Goal: Task Accomplishment & Management: Manage account settings

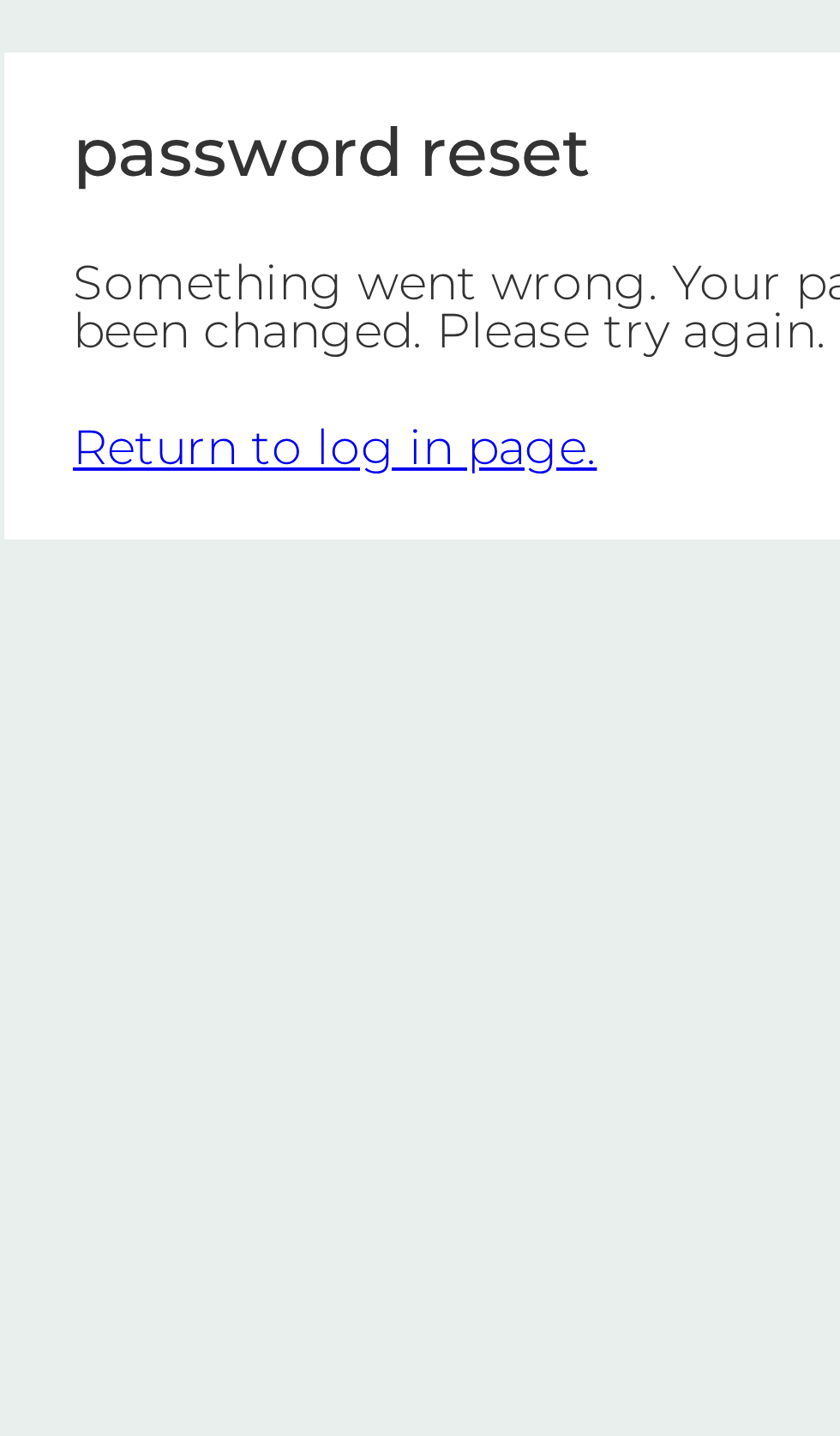
click at [357, 189] on link "Return to log in page." at bounding box center [331, 193] width 132 height 16
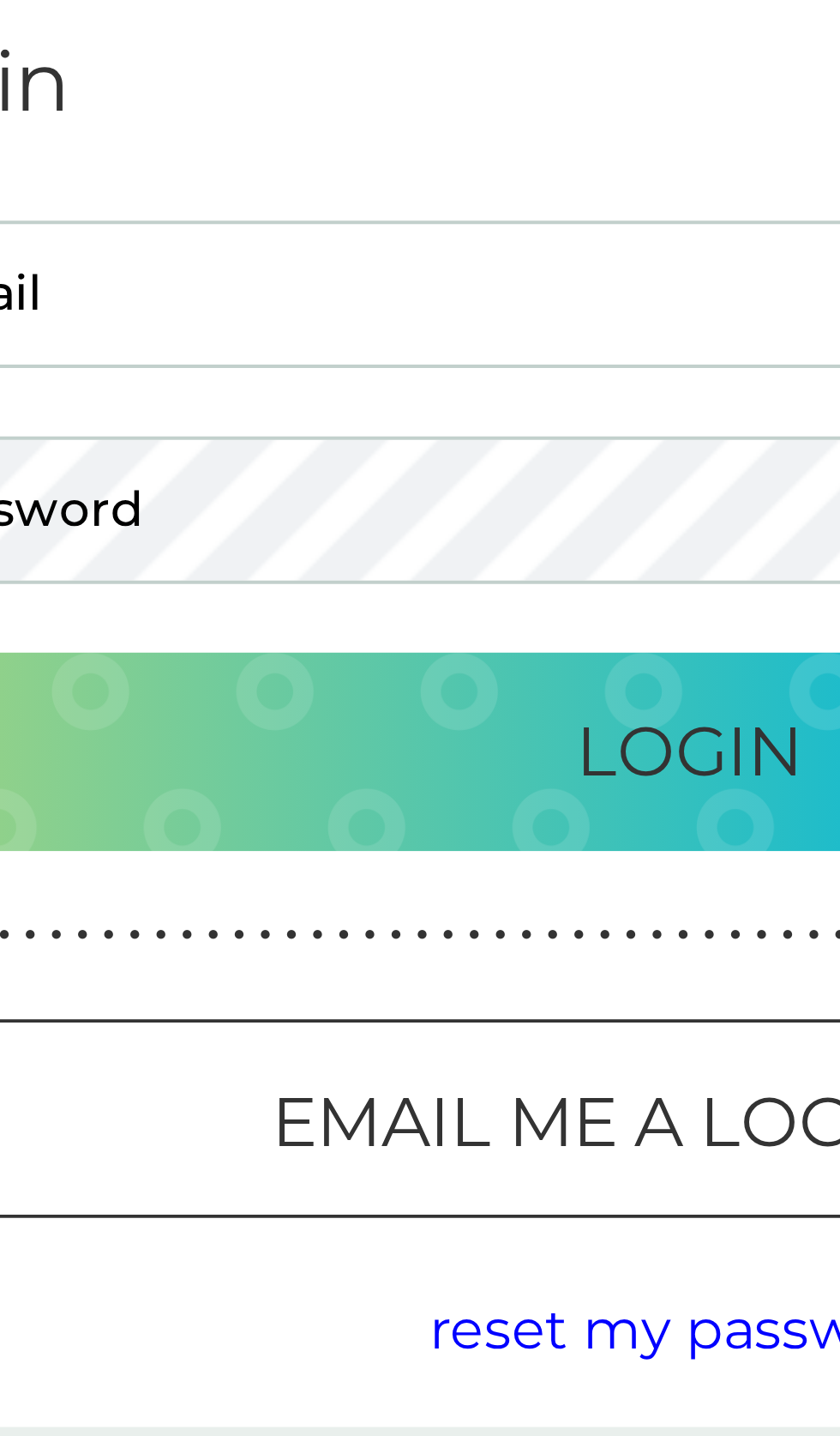
click at [421, 416] on span "reset my password" at bounding box center [420, 414] width 131 height 16
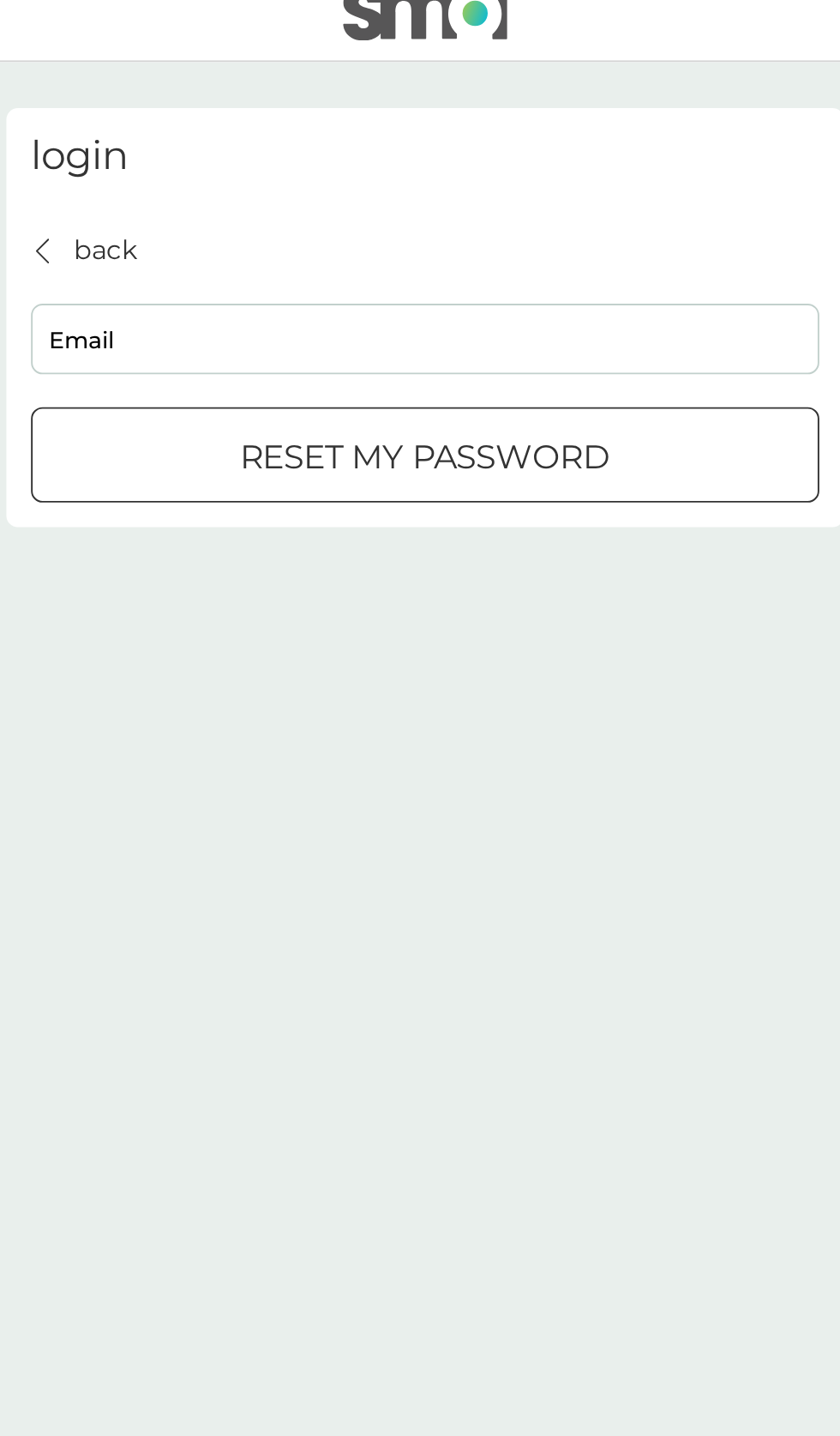
click at [280, 200] on input "Email" at bounding box center [420, 198] width 412 height 36
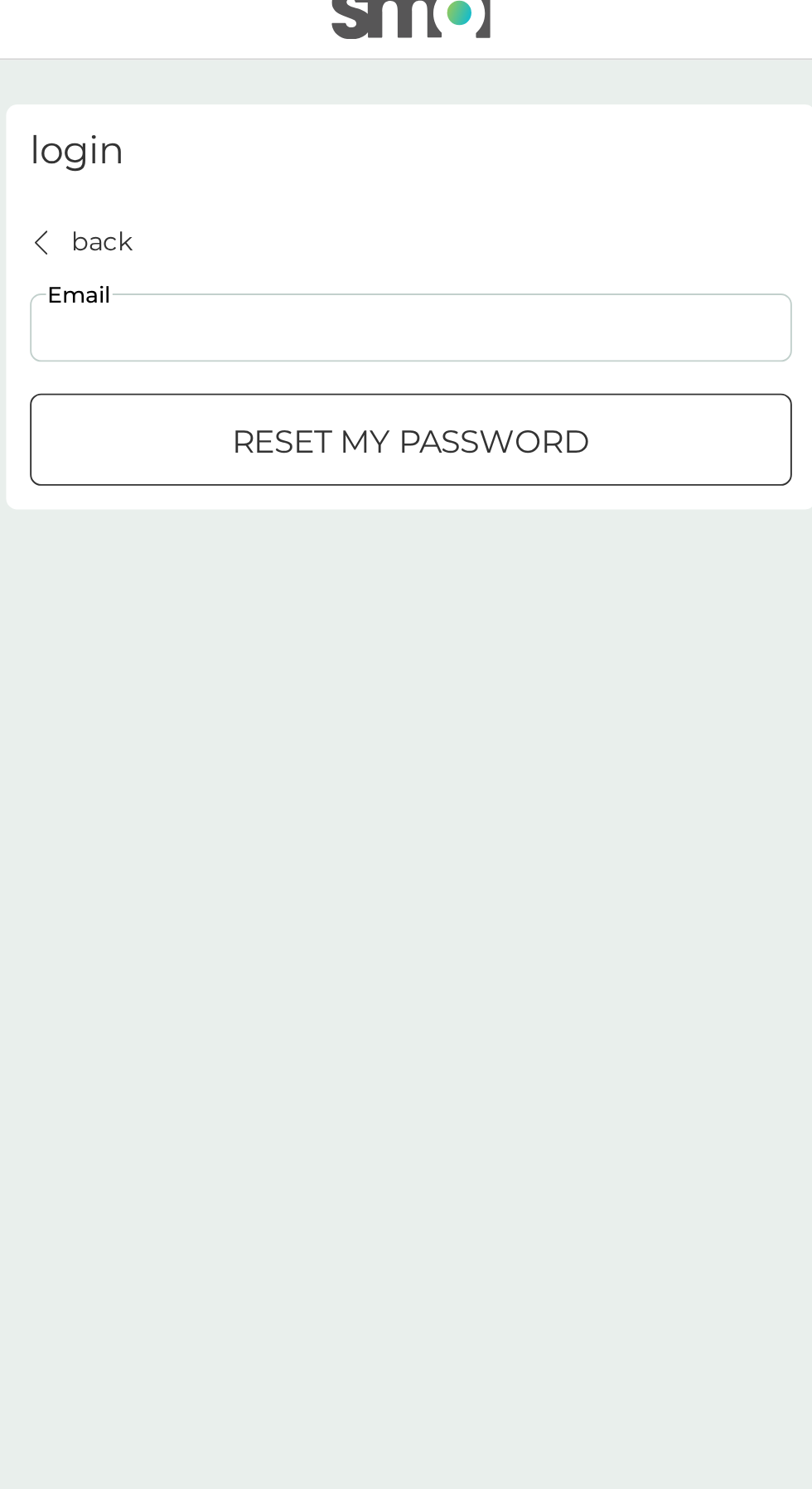
type input "[EMAIL_ADDRESS][DOMAIN_NAME]"
click at [462, 250] on p "reset my password" at bounding box center [406, 251] width 188 height 26
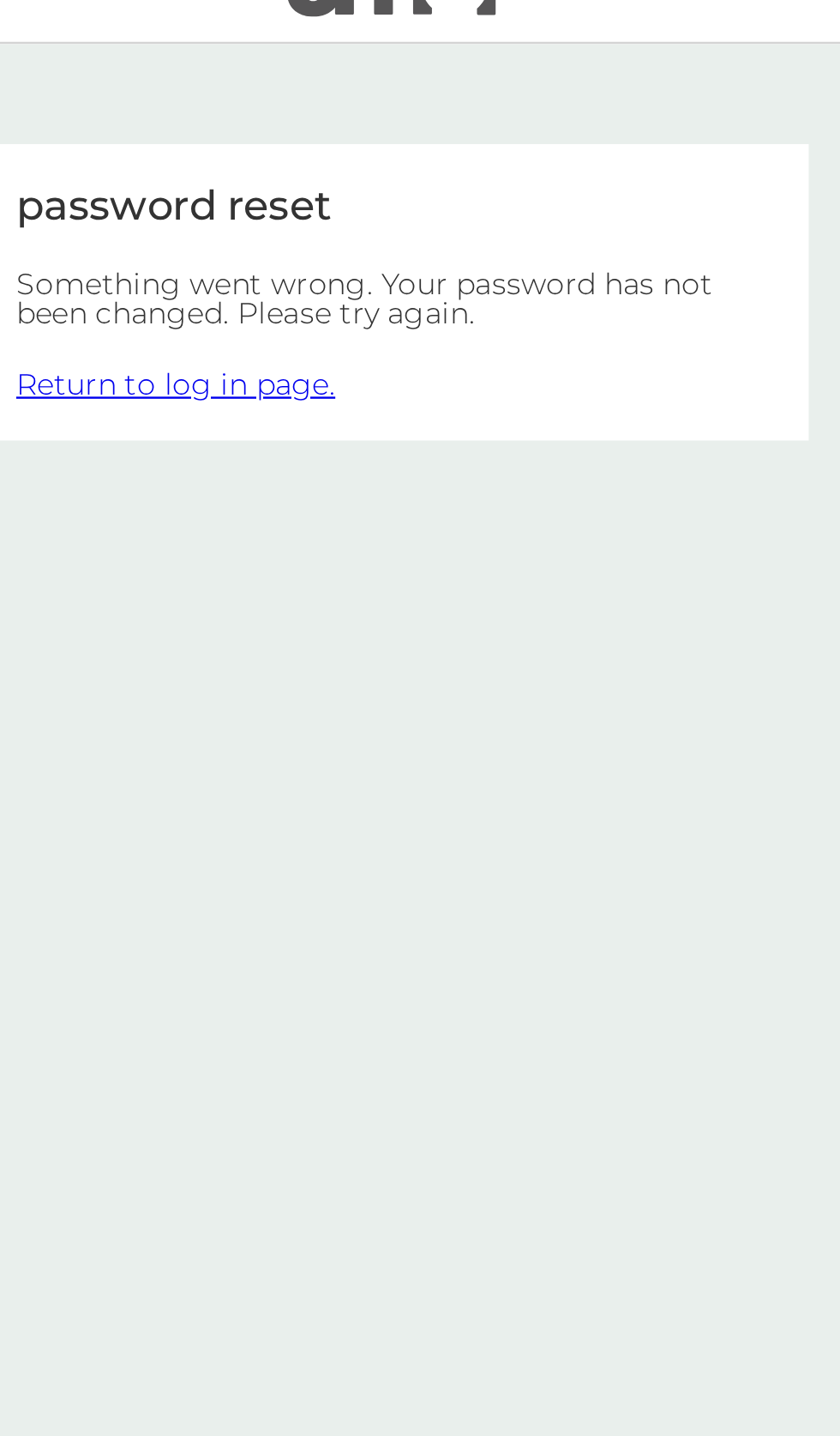
click at [334, 196] on link "Return to log in page." at bounding box center [331, 193] width 132 height 16
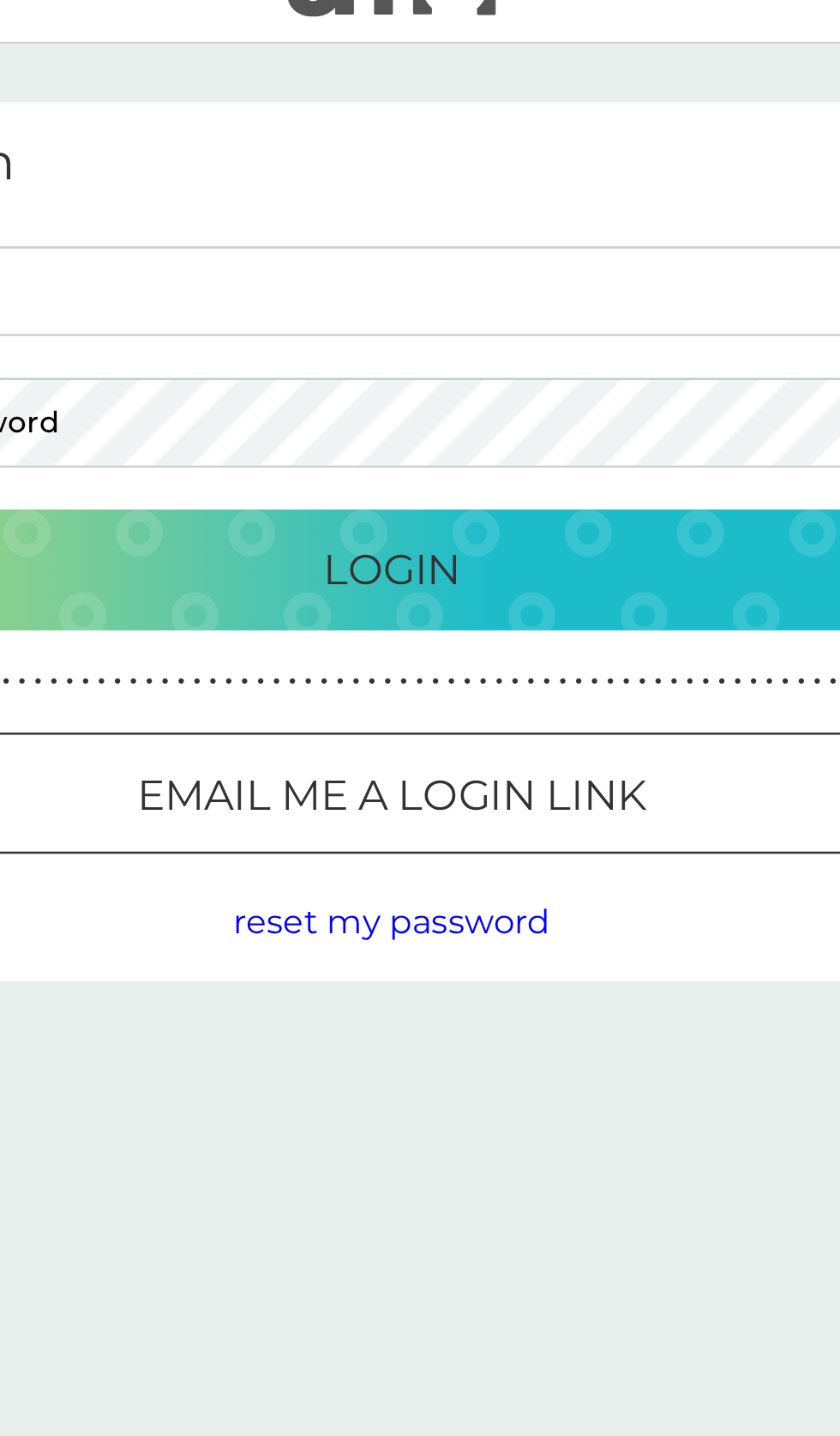
click at [459, 419] on span "reset my password" at bounding box center [420, 414] width 131 height 16
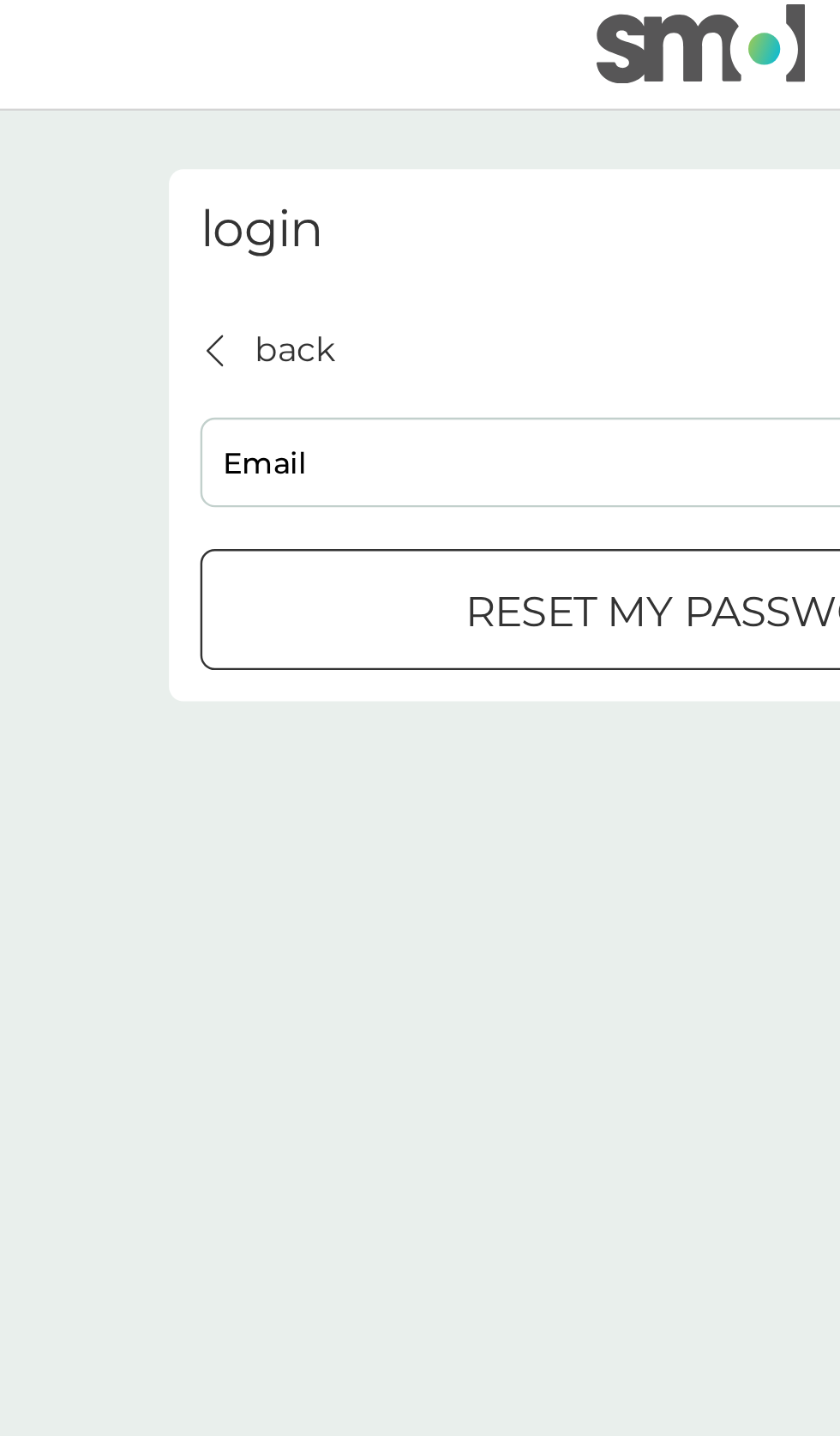
click at [303, 202] on input "Email" at bounding box center [420, 198] width 412 height 36
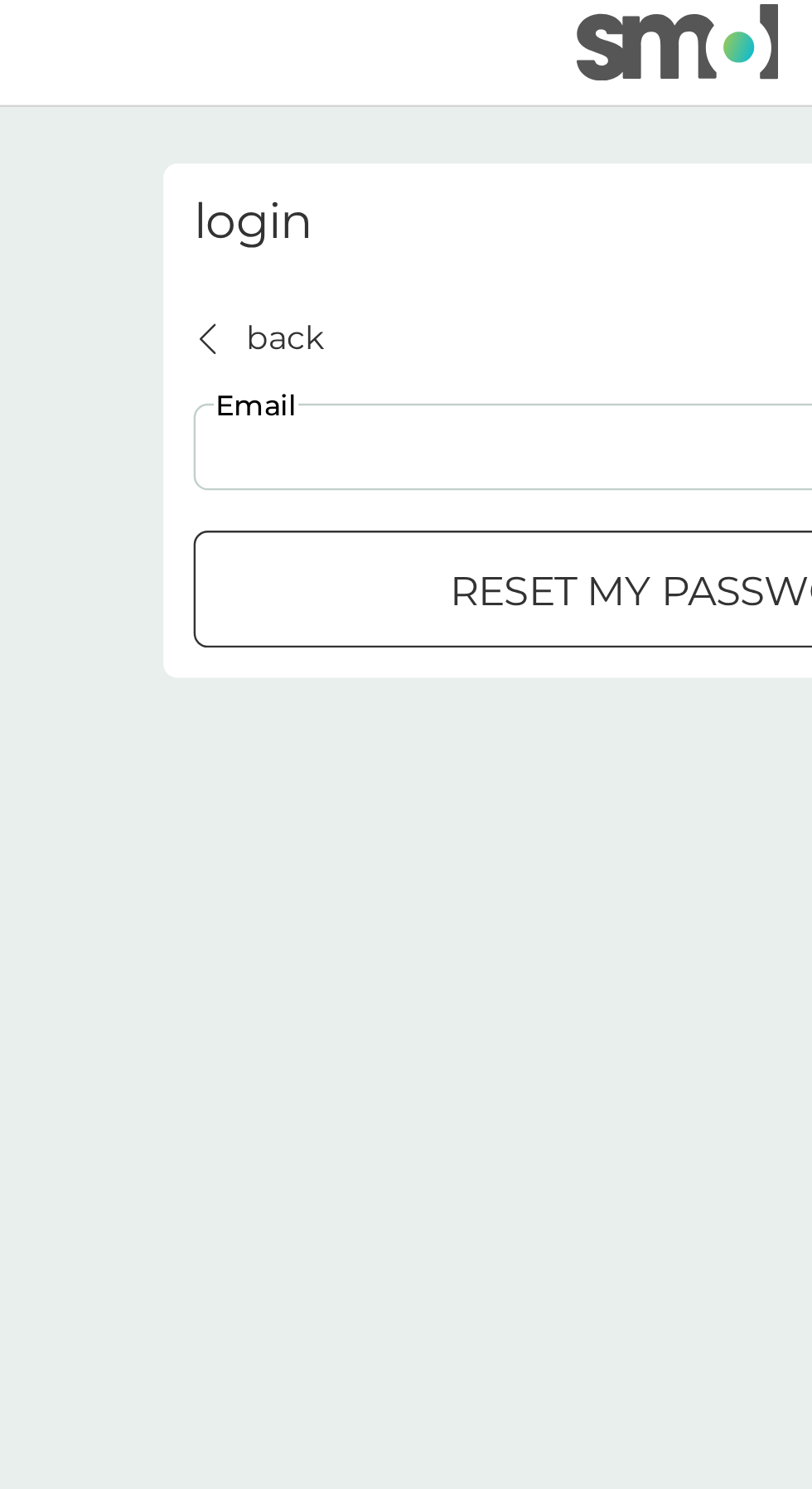
type input "[EMAIL_ADDRESS][DOMAIN_NAME]"
click at [390, 257] on div "submit" at bounding box center [406, 251] width 60 height 17
